Goal: Information Seeking & Learning: Learn about a topic

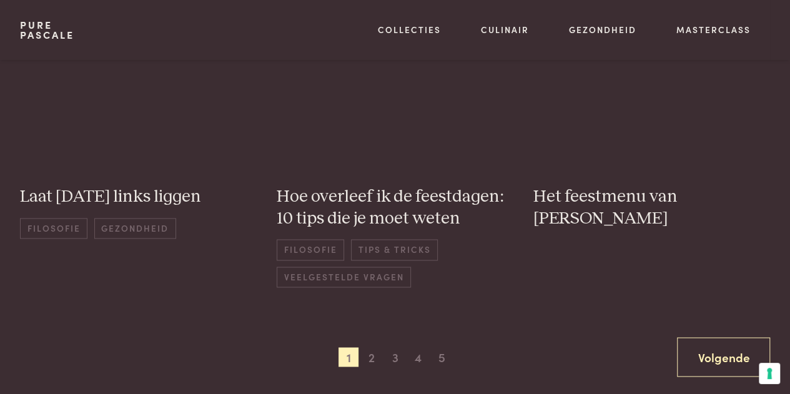
scroll to position [874, 0]
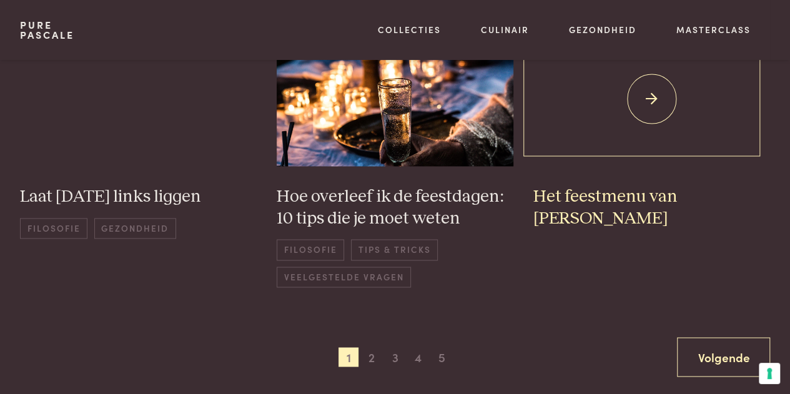
click at [572, 193] on h3 "Het feestmenu van [PERSON_NAME]" at bounding box center [651, 207] width 237 height 43
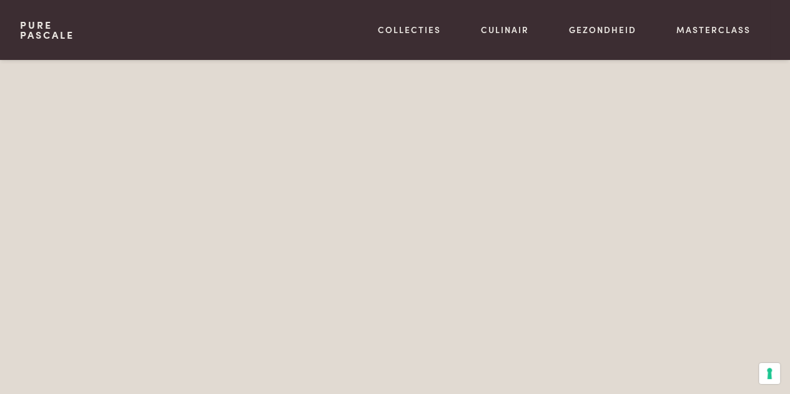
scroll to position [2930, 0]
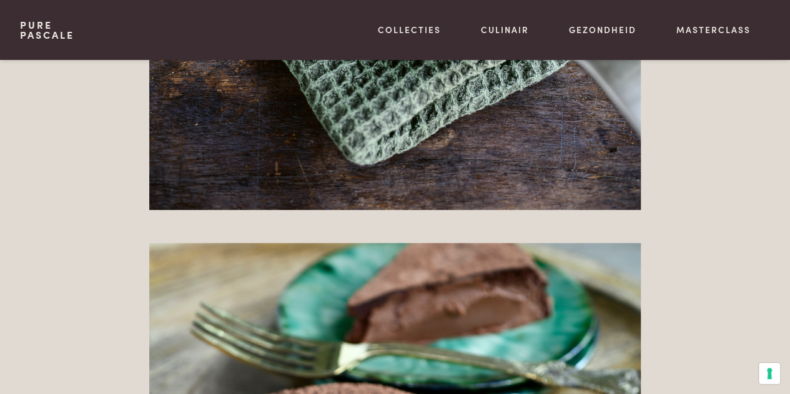
drag, startPoint x: 51, startPoint y: 154, endPoint x: 53, endPoint y: 16, distance: 138.0
